Goal: Task Accomplishment & Management: Manage account settings

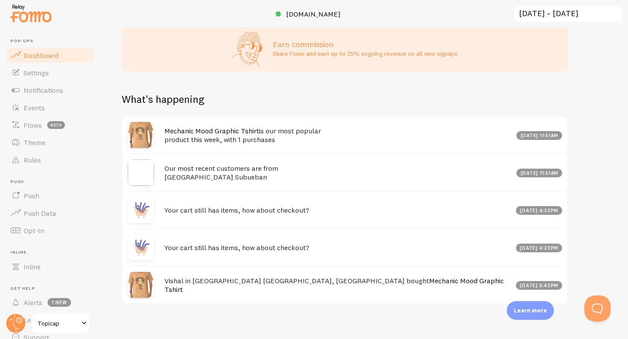
scroll to position [382, 0]
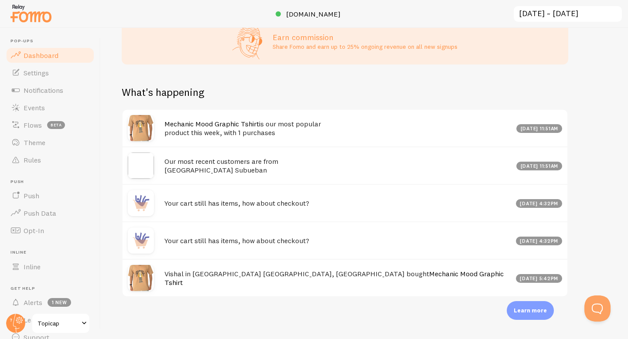
click at [521, 278] on div "[DATE] 5:42pm" at bounding box center [539, 278] width 47 height 9
click at [366, 274] on h4 "Vishal in [GEOGRAPHIC_DATA] [GEOGRAPHIC_DATA], [GEOGRAPHIC_DATA] bought Mechani…" at bounding box center [337, 279] width 346 height 18
click at [47, 89] on span "Notifications" at bounding box center [44, 90] width 40 height 9
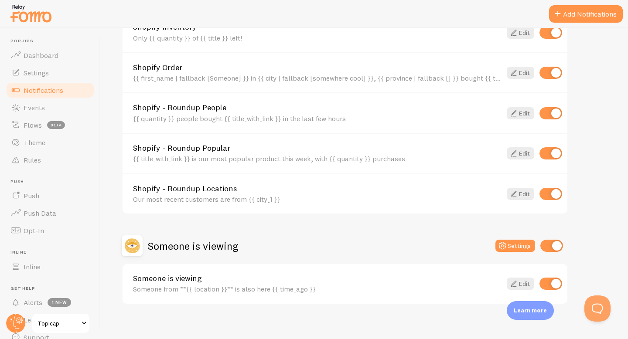
scroll to position [454, 0]
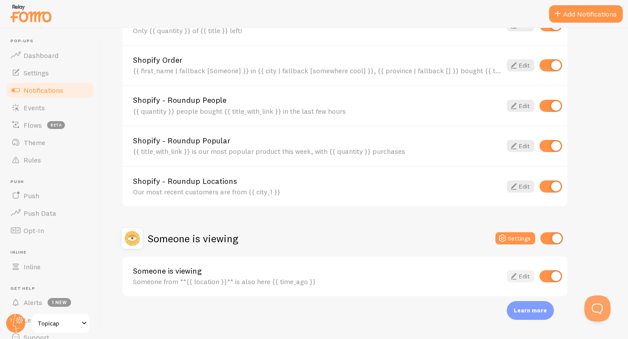
click at [522, 276] on link "Edit" at bounding box center [520, 277] width 27 height 12
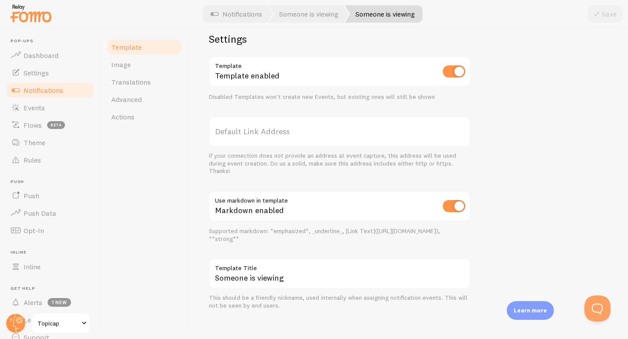
scroll to position [291, 0]
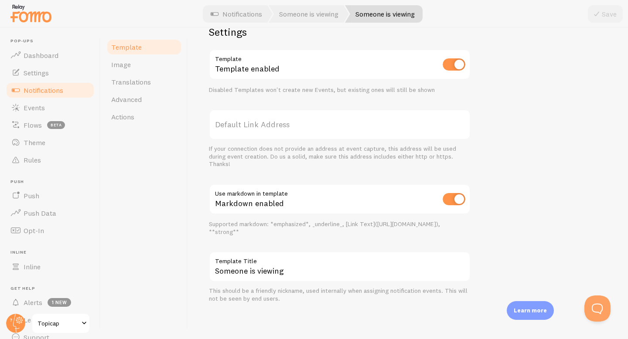
click at [539, 38] on div "Someone from [GEOGRAPHIC_DATA], [US_STATE] is also here about 4 minutes ago Som…" at bounding box center [408, 73] width 398 height 460
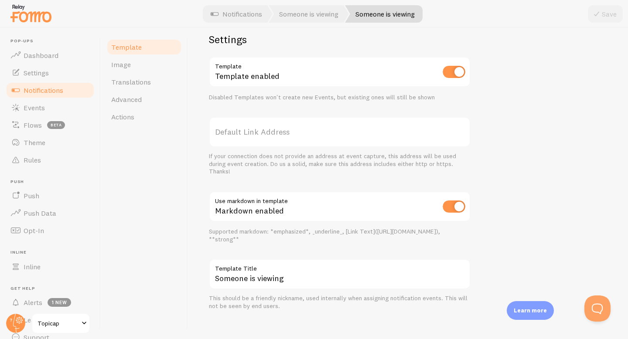
scroll to position [281, 0]
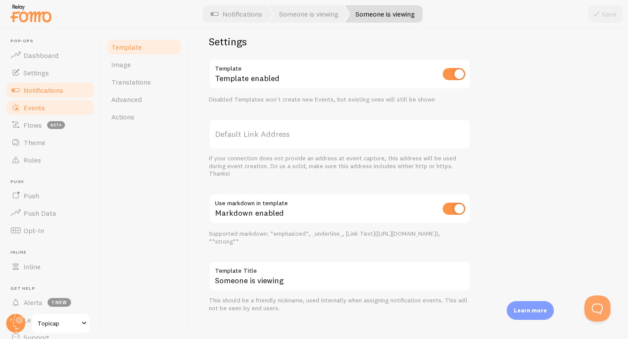
click at [57, 106] on link "Events" at bounding box center [50, 107] width 90 height 17
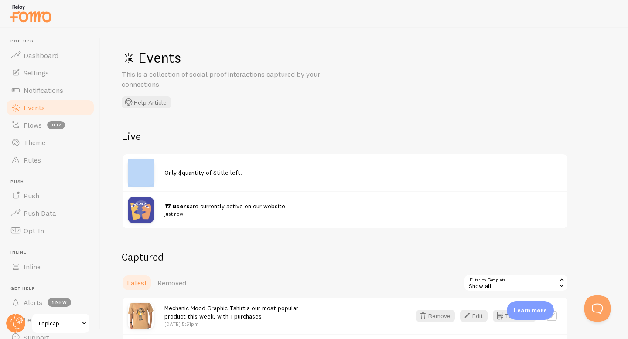
drag, startPoint x: 175, startPoint y: 139, endPoint x: 275, endPoint y: 145, distance: 100.1
click at [275, 145] on div "Live Only $quantity of $title left! 17 users are currently active on our websit…" at bounding box center [345, 180] width 447 height 100
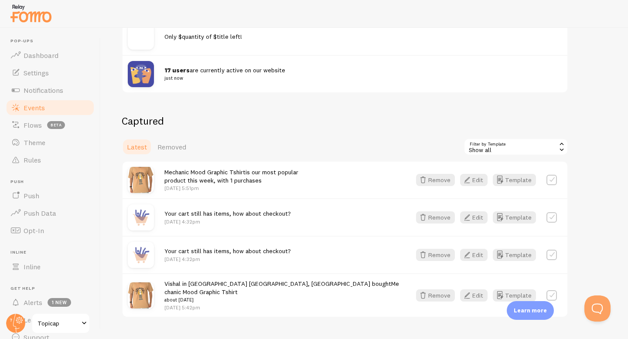
scroll to position [150, 0]
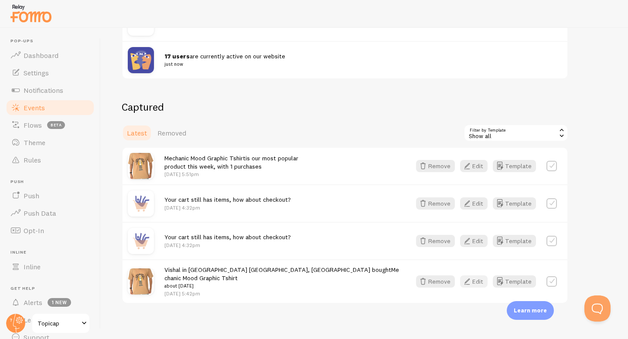
click at [479, 280] on button "Edit" at bounding box center [473, 282] width 27 height 12
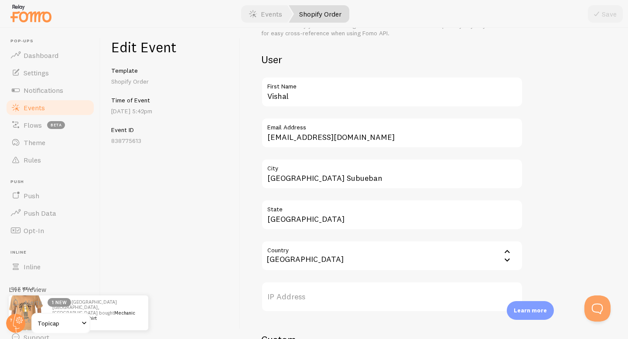
scroll to position [280, 0]
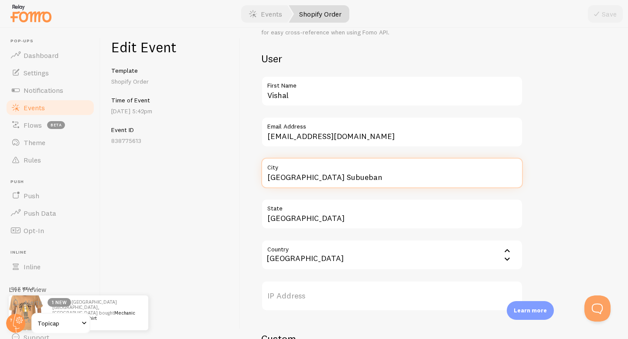
click at [317, 178] on input "[GEOGRAPHIC_DATA] Subueban" at bounding box center [392, 173] width 262 height 31
type input "[GEOGRAPHIC_DATA] Suburban"
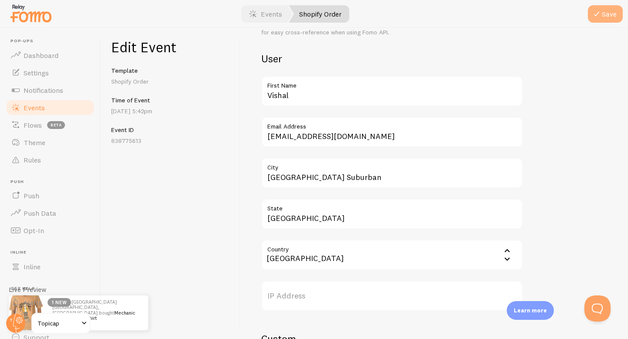
click at [615, 17] on button "Save" at bounding box center [605, 13] width 35 height 17
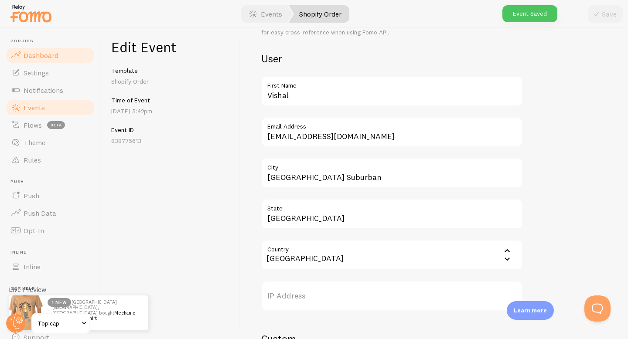
click at [56, 53] on span "Dashboard" at bounding box center [41, 55] width 35 height 9
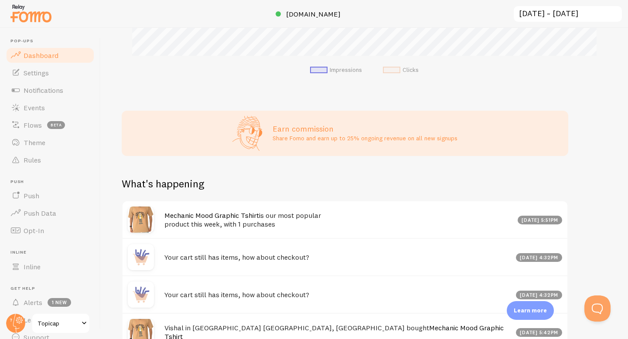
scroll to position [344, 0]
